Goal: Navigation & Orientation: Find specific page/section

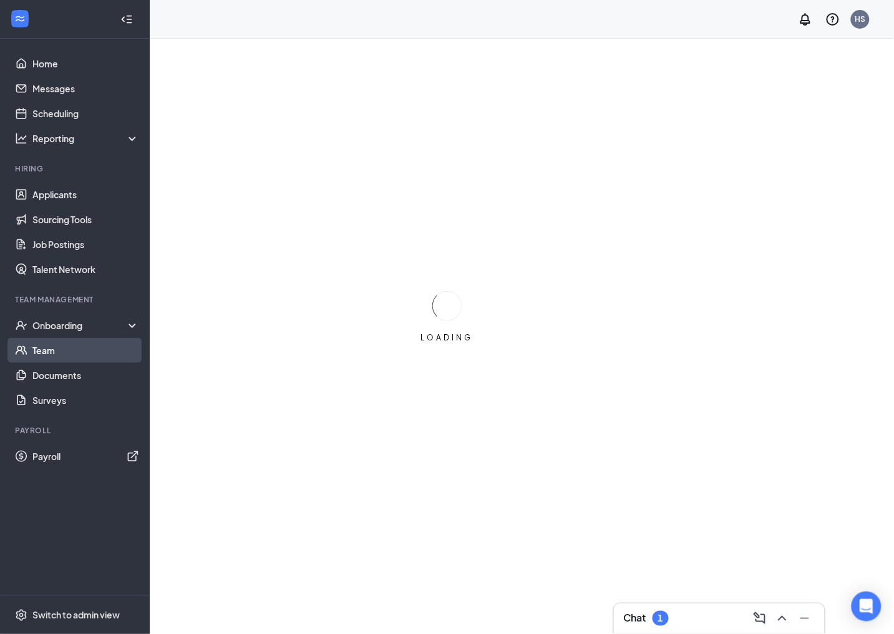
click at [60, 344] on link "Team" at bounding box center [85, 350] width 107 height 25
